Goal: Contribute content: Contribute content

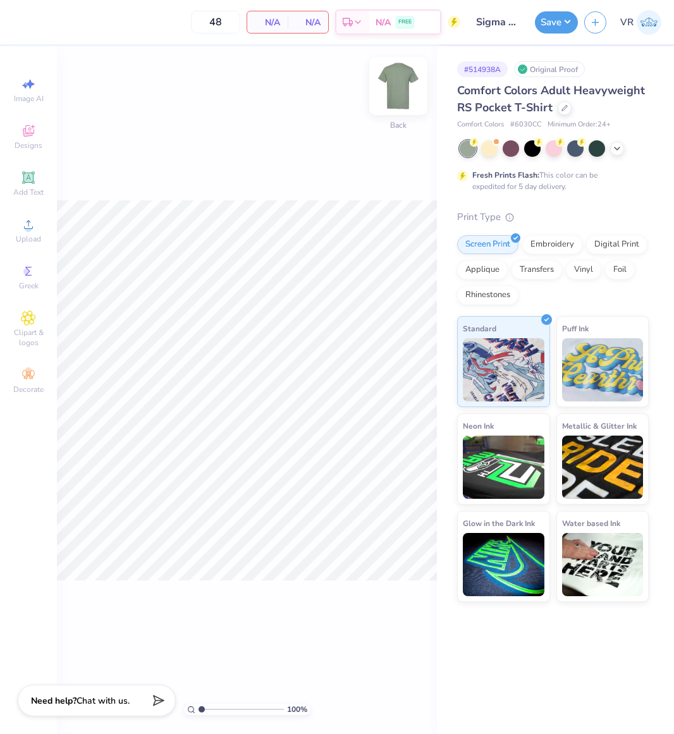
click at [393, 102] on img at bounding box center [398, 86] width 51 height 51
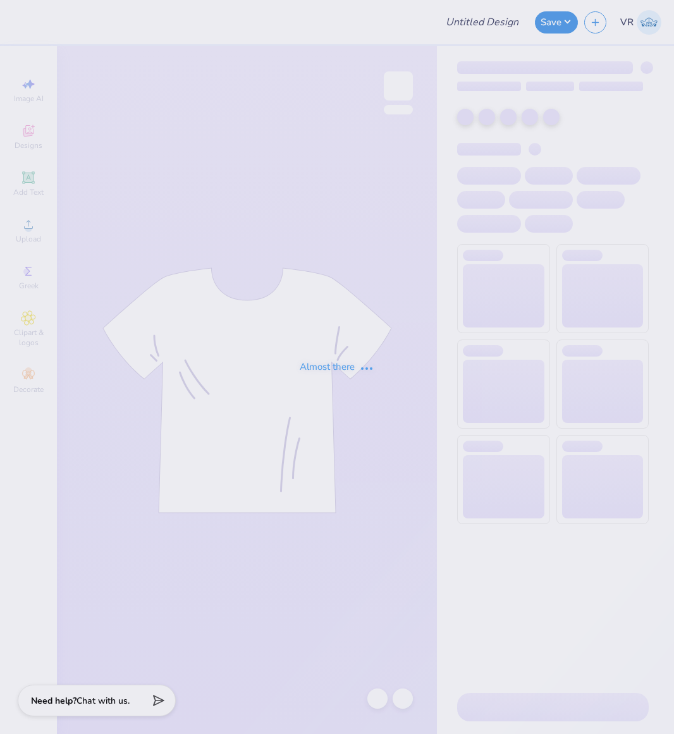
type input "Sigma Chi Beach/Parents Weekend"
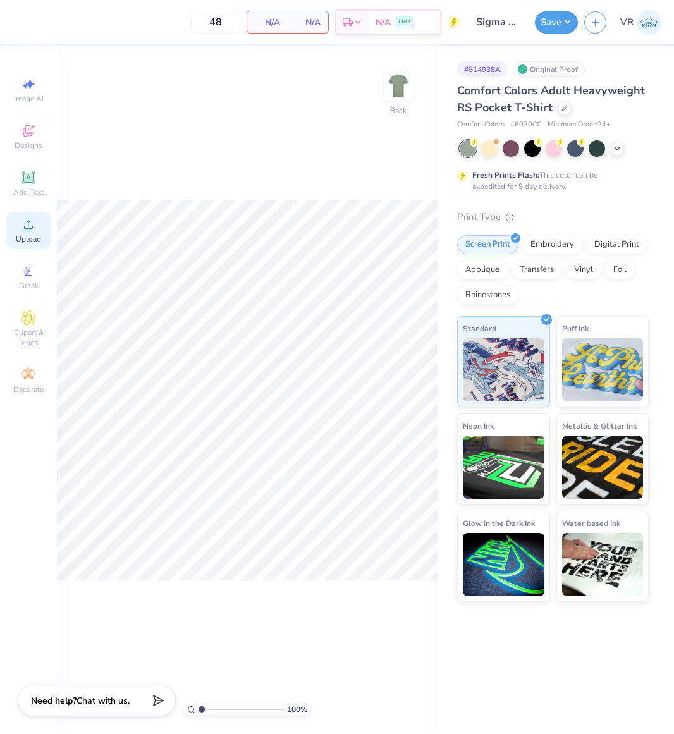
click at [32, 237] on span "Upload" at bounding box center [28, 239] width 25 height 10
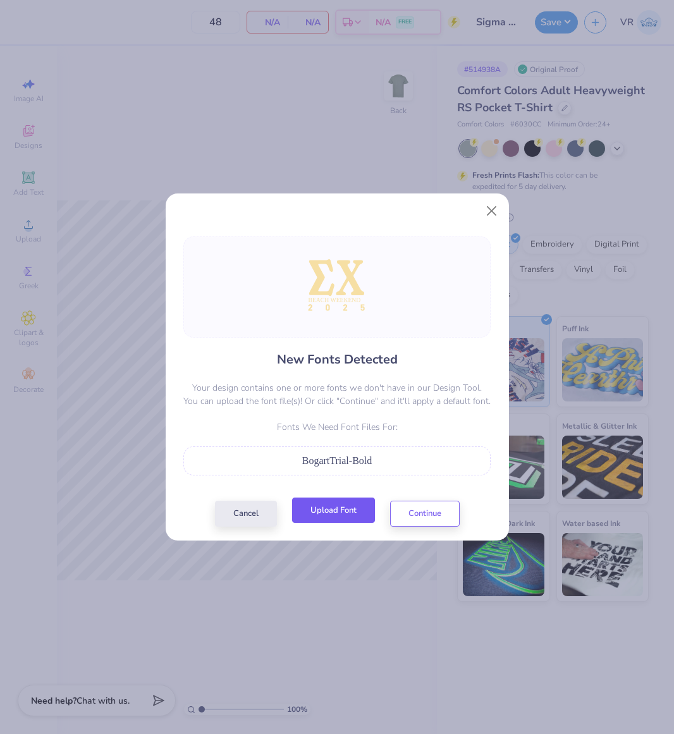
click at [326, 501] on button "Upload Font" at bounding box center [333, 510] width 83 height 26
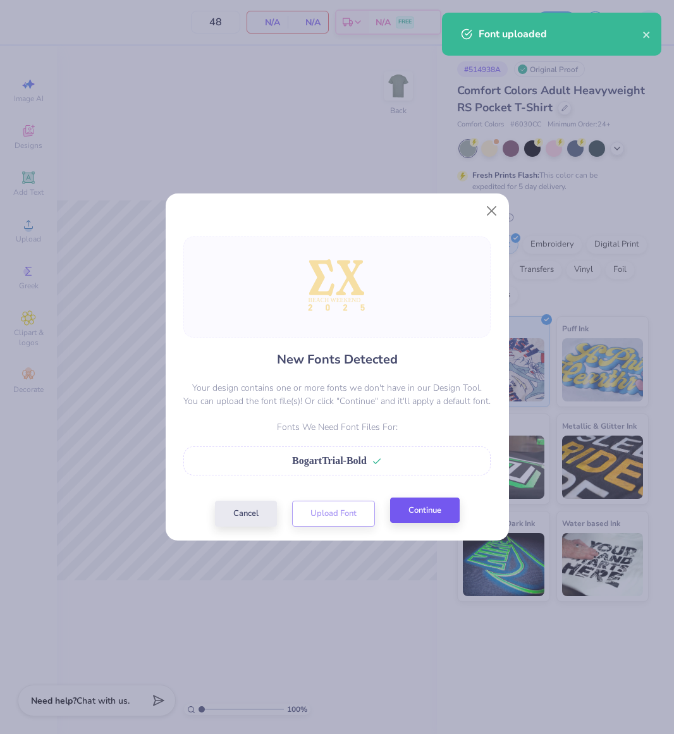
drag, startPoint x: 418, startPoint y: 537, endPoint x: 428, endPoint y: 514, distance: 25.5
click at [418, 535] on div "New Fonts Detected Your design contains one or more fonts we don't have in our …" at bounding box center [337, 381] width 343 height 319
click at [428, 514] on button "Continue" at bounding box center [425, 510] width 70 height 26
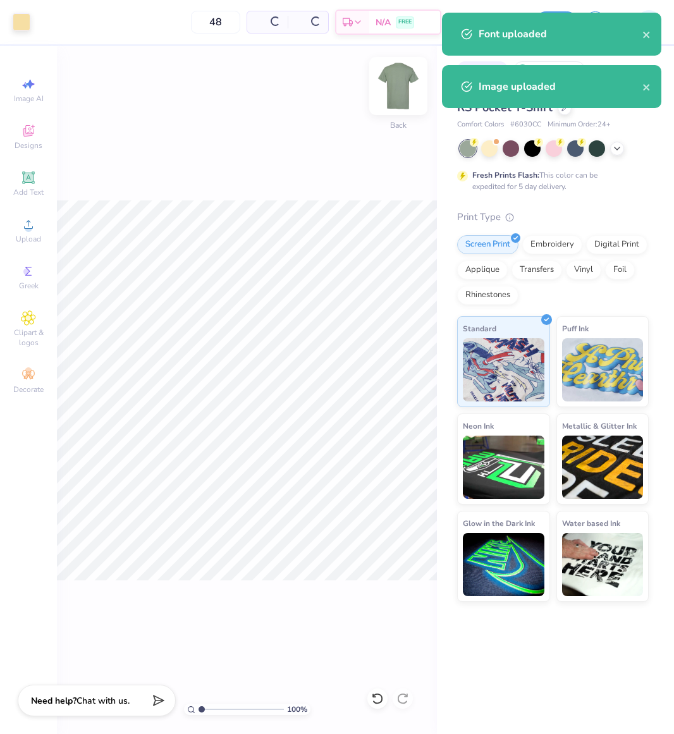
click at [400, 90] on img at bounding box center [398, 86] width 51 height 51
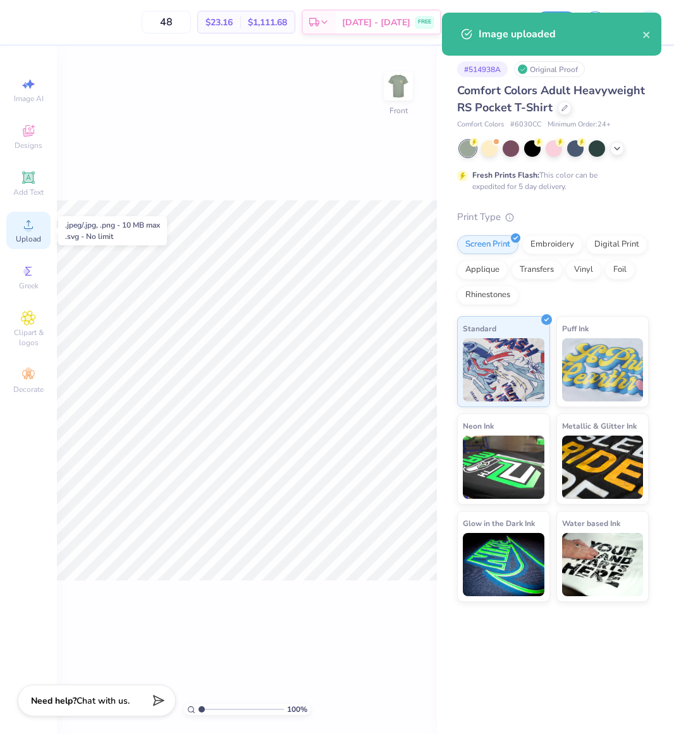
click at [25, 232] on div "Upload" at bounding box center [28, 230] width 44 height 37
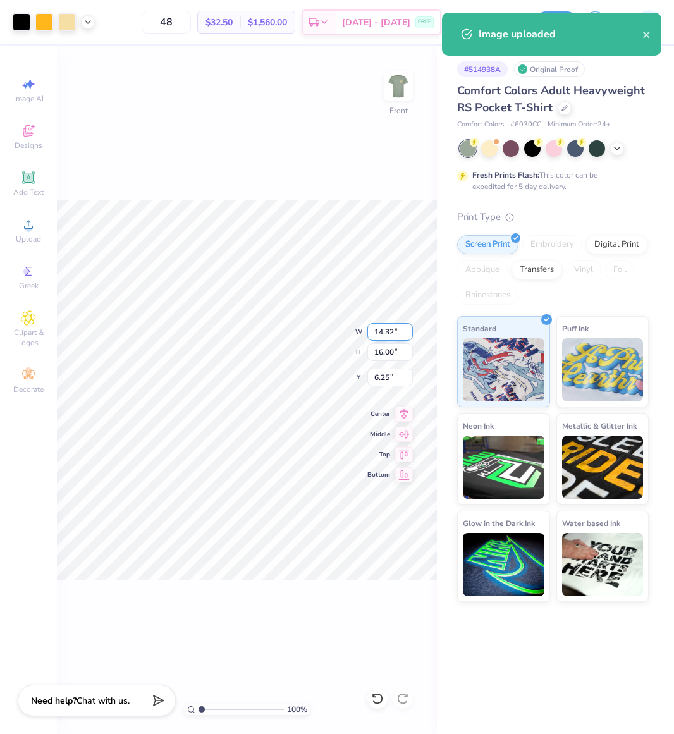
click at [387, 336] on input "14.32" at bounding box center [390, 332] width 46 height 18
type input "12.54"
type input "14.01"
type input "7.25"
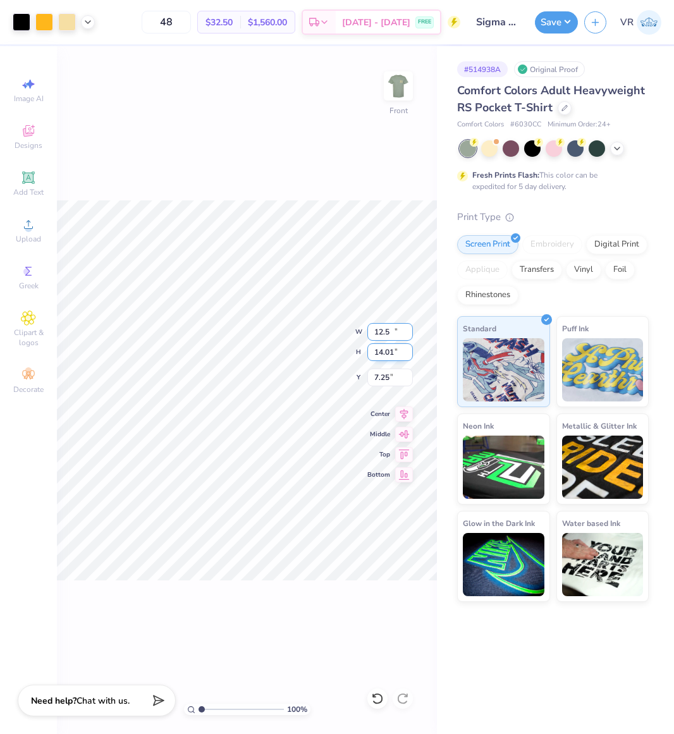
type input "12.50"
type input "13.96"
click at [387, 375] on input "7.27" at bounding box center [390, 377] width 46 height 18
type input "3.00"
drag, startPoint x: 544, startPoint y: 18, endPoint x: 506, endPoint y: 32, distance: 40.6
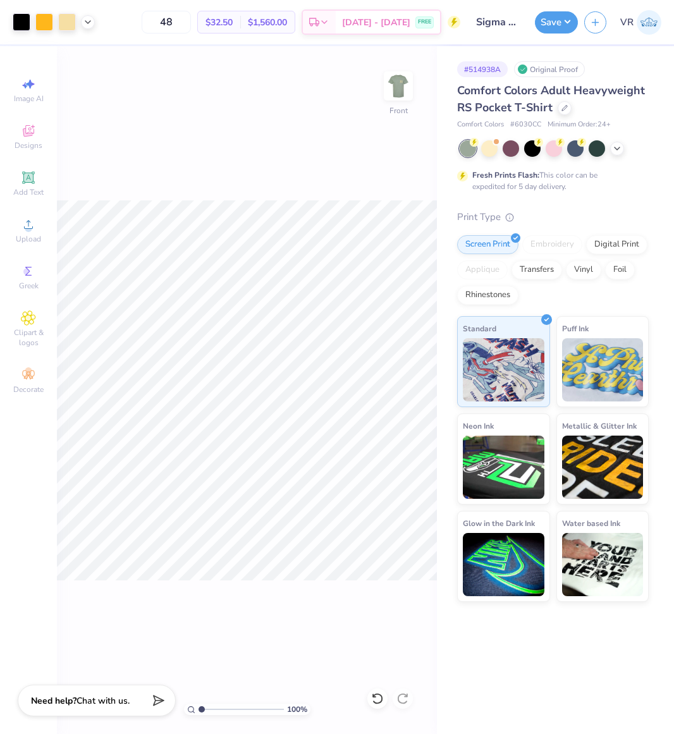
click at [544, 18] on button "Save" at bounding box center [556, 22] width 43 height 22
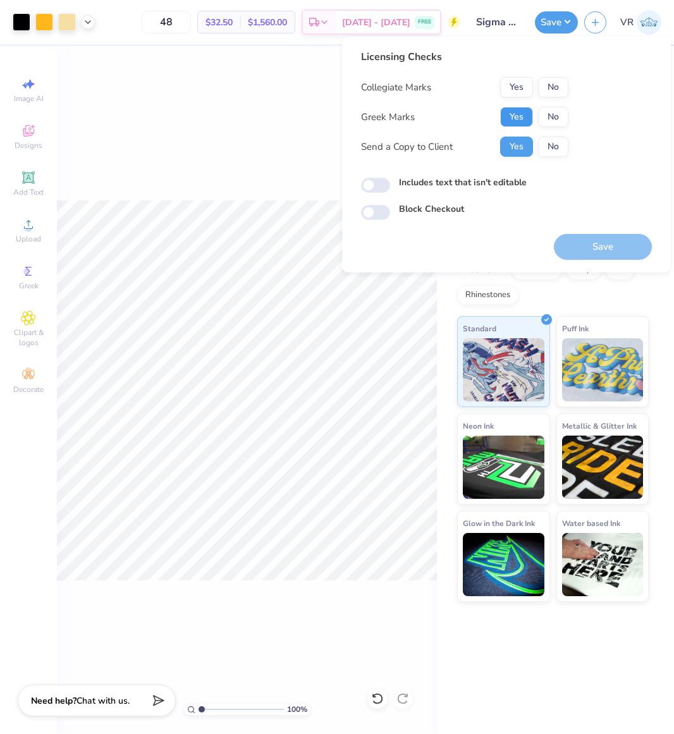
click at [513, 115] on button "Yes" at bounding box center [516, 117] width 33 height 20
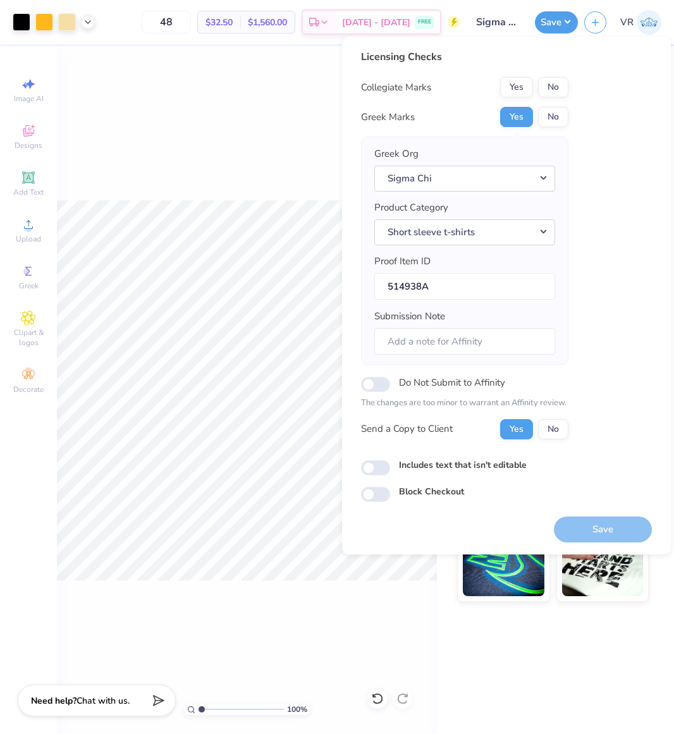
click at [512, 97] on div "Collegiate Marks Yes No Greek Marks Yes No Greek Org Sigma Chi Product Category…" at bounding box center [464, 258] width 207 height 362
click at [510, 87] on button "Yes" at bounding box center [516, 87] width 33 height 20
click at [603, 529] on button "Save" at bounding box center [603, 529] width 98 height 26
click at [265, 178] on div "100 % Front" at bounding box center [247, 390] width 380 height 688
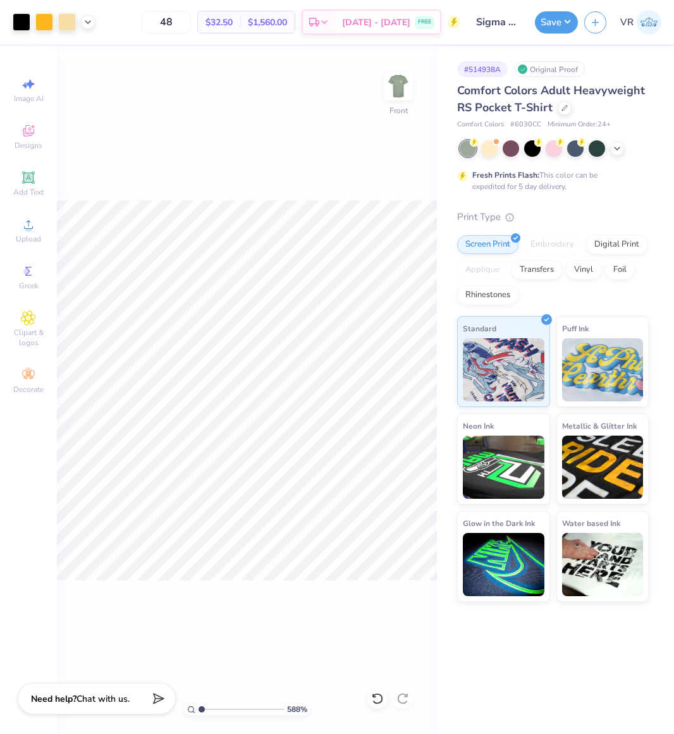
drag, startPoint x: 238, startPoint y: 708, endPoint x: 134, endPoint y: 698, distance: 104.8
click at [198, 703] on input "range" at bounding box center [240, 708] width 85 height 11
click at [90, 21] on icon at bounding box center [88, 21] width 10 height 10
click at [536, 35] on div "Save VR" at bounding box center [604, 22] width 139 height 44
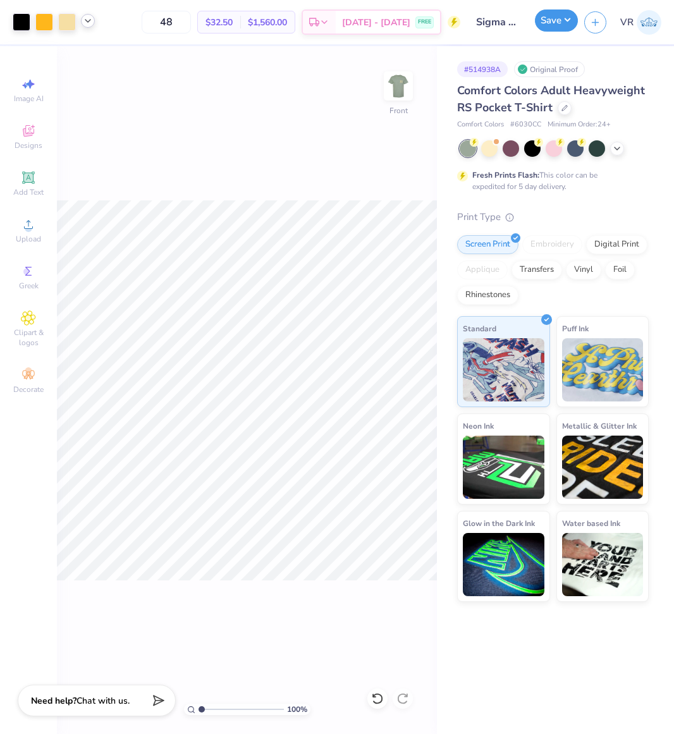
click at [545, 30] on button "Save" at bounding box center [556, 20] width 43 height 22
drag, startPoint x: 232, startPoint y: 708, endPoint x: 226, endPoint y: 703, distance: 7.6
click at [226, 703] on input "range" at bounding box center [240, 708] width 85 height 11
drag, startPoint x: 225, startPoint y: 707, endPoint x: 97, endPoint y: 708, distance: 128.3
type input "1"
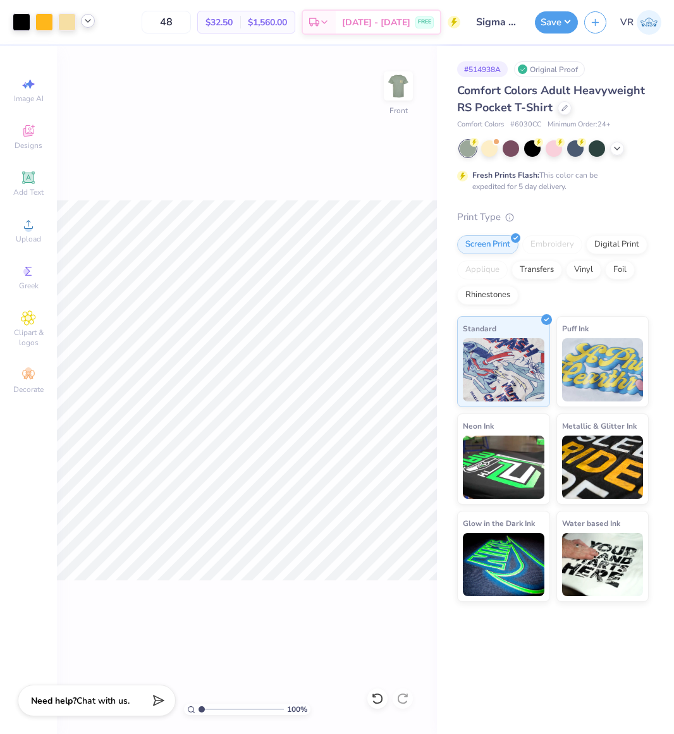
click at [198, 708] on input "range" at bounding box center [240, 708] width 85 height 11
click at [554, 24] on button "Save" at bounding box center [556, 20] width 43 height 22
